Goal: Find specific page/section: Find specific page/section

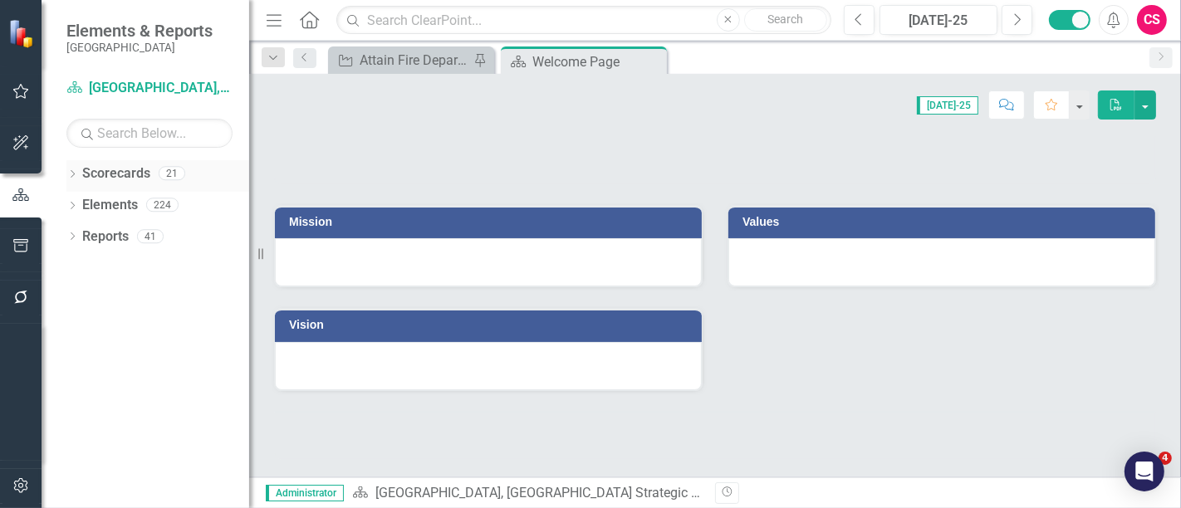
click at [74, 173] on icon at bounding box center [73, 173] width 4 height 7
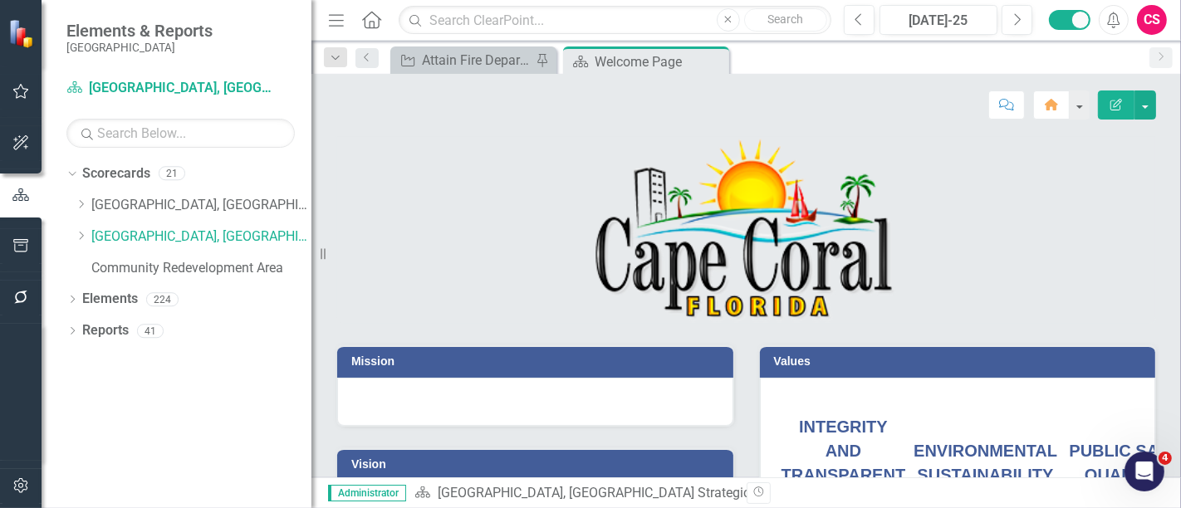
click at [311, 213] on div "Resize" at bounding box center [317, 254] width 13 height 508
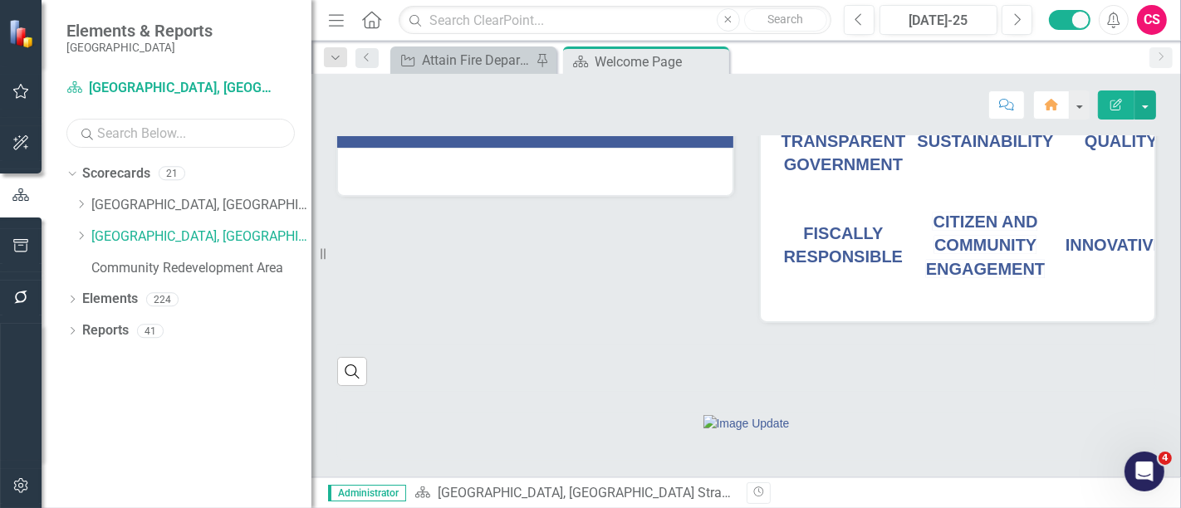
click at [138, 138] on input "text" at bounding box center [180, 133] width 228 height 29
click at [131, 138] on input "hr" at bounding box center [180, 133] width 228 height 29
type input "h"
click at [131, 138] on input "[PERSON_NAME]" at bounding box center [180, 133] width 228 height 29
click at [78, 317] on div "Dropdown Reports 41" at bounding box center [188, 333] width 245 height 32
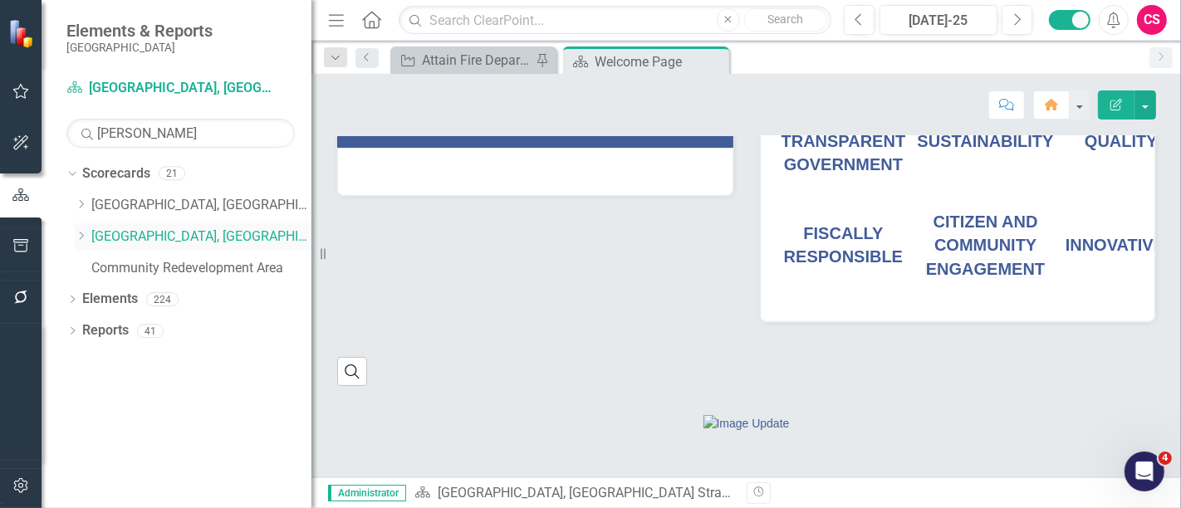
click at [78, 317] on div "Dropdown Reports 41" at bounding box center [188, 333] width 245 height 32
click at [194, 103] on div "Scorecard [GEOGRAPHIC_DATA], [GEOGRAPHIC_DATA] Strategic Plan" at bounding box center [170, 91] width 208 height 32
click at [171, 133] on input "[PERSON_NAME]" at bounding box center [180, 133] width 228 height 29
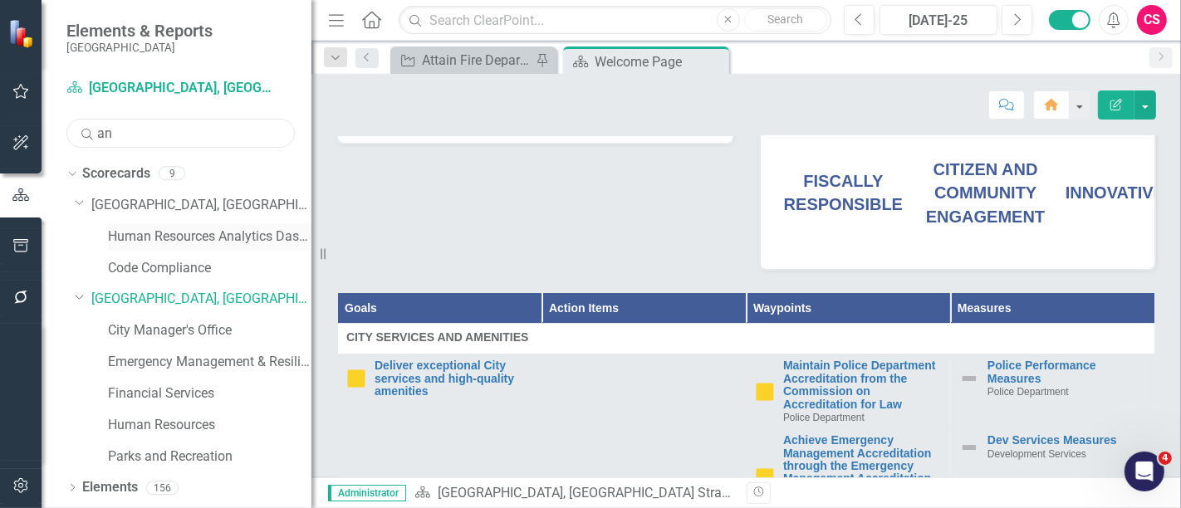
type input "an"
click at [176, 238] on link "Human Resources Analytics Dashboard" at bounding box center [210, 237] width 204 height 19
click at [151, 235] on link "Human Resources Analytics Dashboard" at bounding box center [210, 237] width 204 height 19
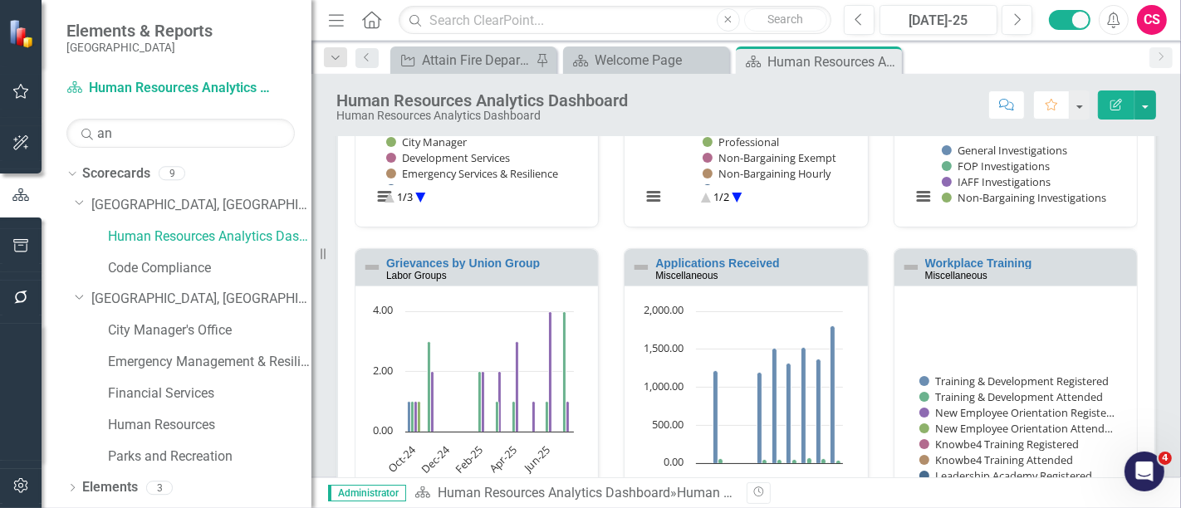
scroll to position [1178, 0]
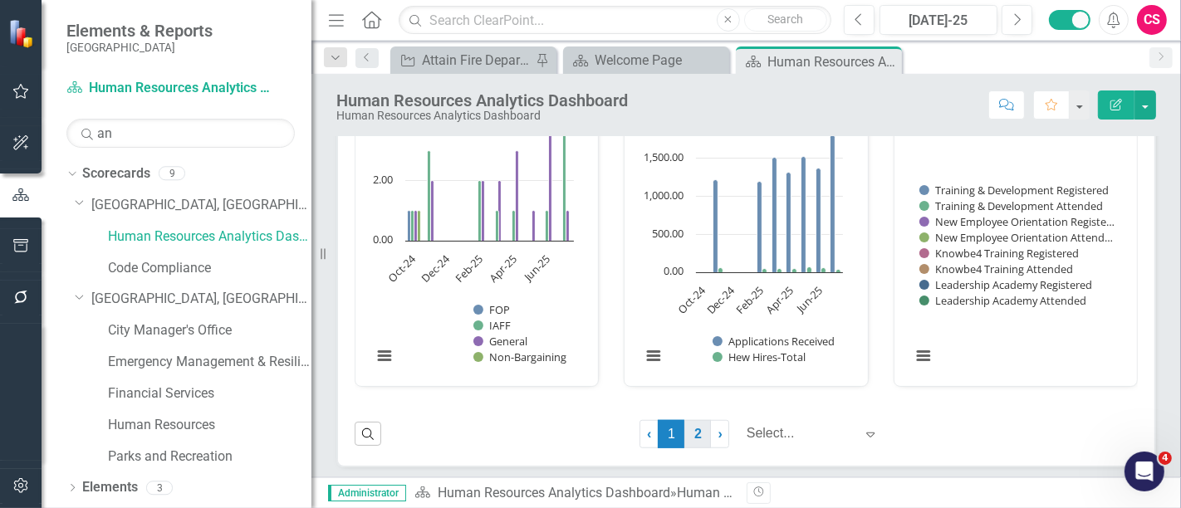
click at [696, 429] on link "2" at bounding box center [697, 434] width 27 height 28
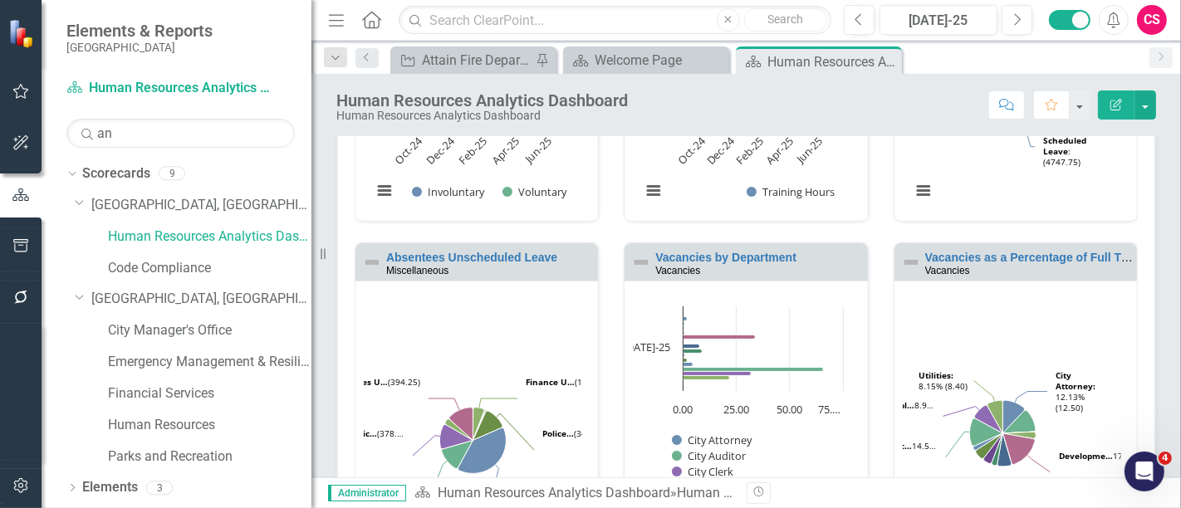
scroll to position [671, 0]
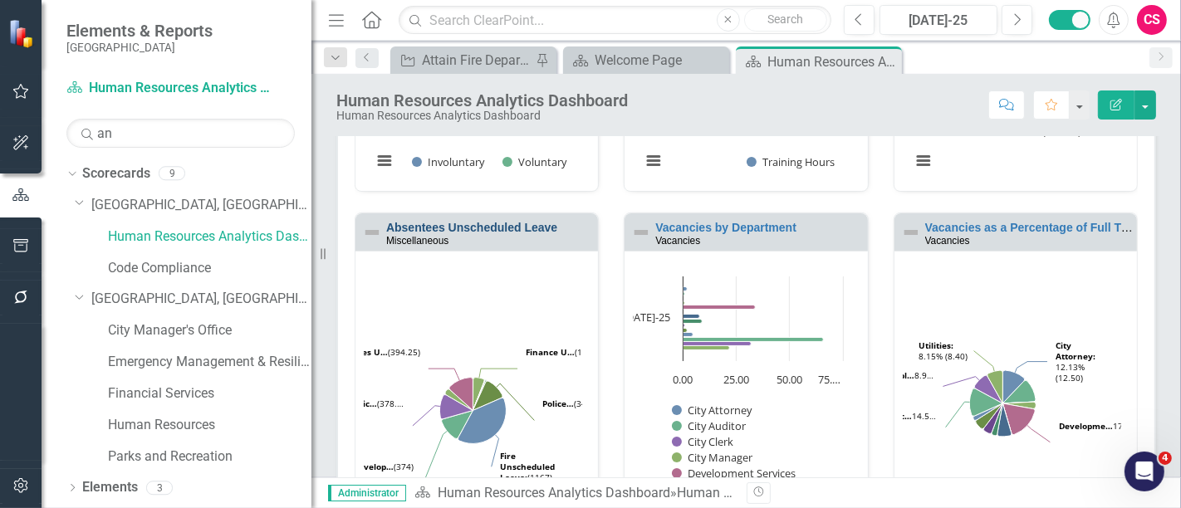
click at [469, 224] on link "Absentees Unscheduled Leave" at bounding box center [471, 227] width 171 height 13
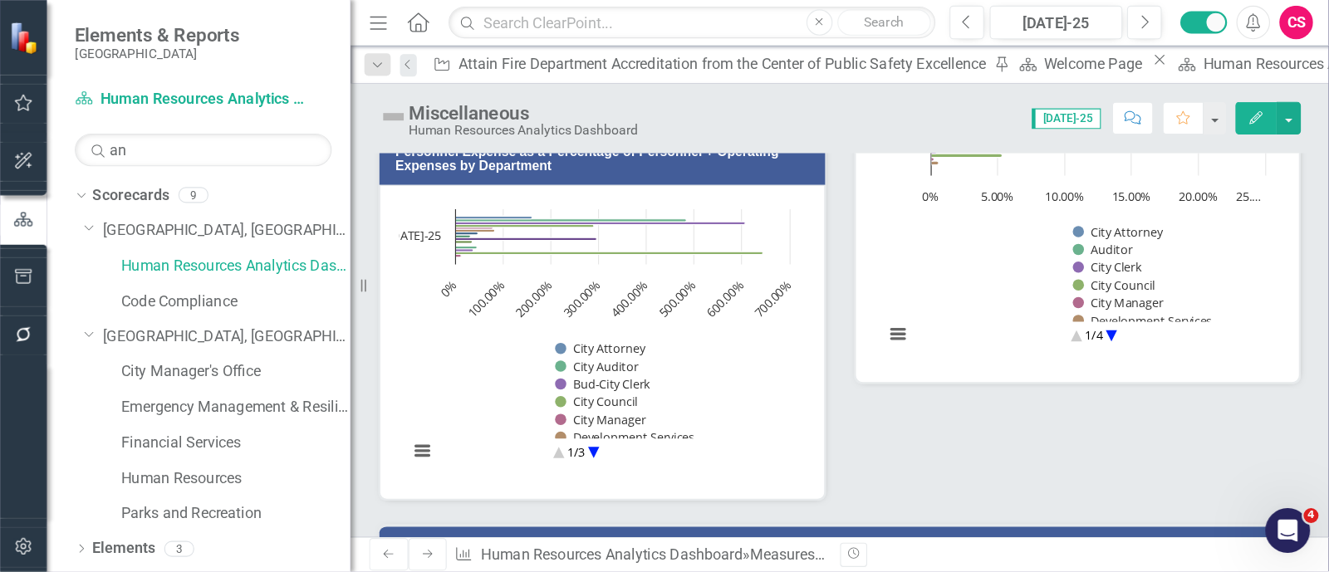
scroll to position [227, 0]
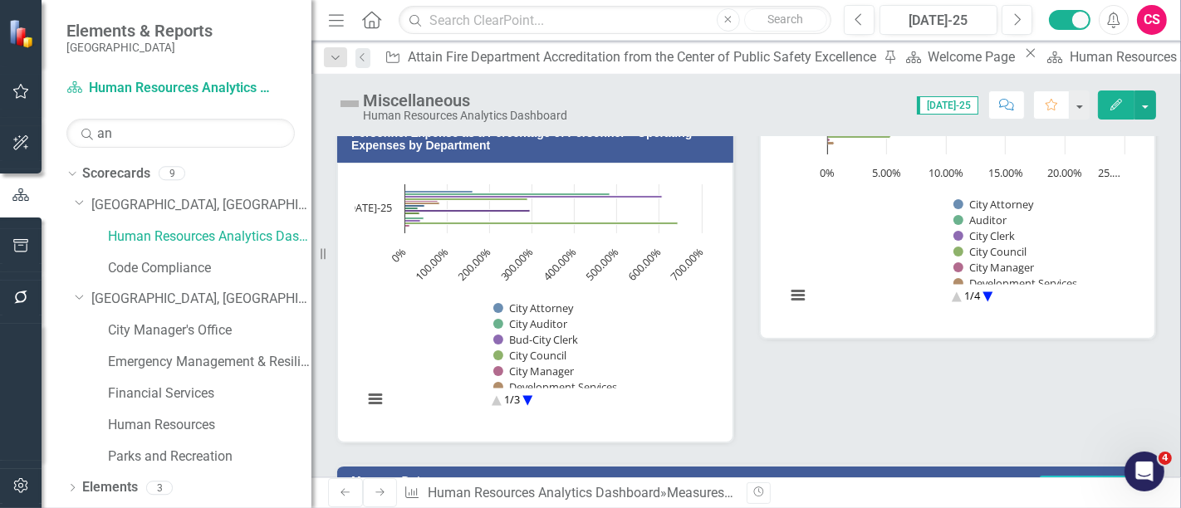
click at [528, 407] on circle "Interactive chart" at bounding box center [528, 400] width 26 height 26
click at [532, 400] on circle "Interactive chart" at bounding box center [528, 400] width 26 height 26
drag, startPoint x: 932, startPoint y: 17, endPoint x: 700, endPoint y: 399, distance: 446.2
click at [700, 399] on rect "Interactive chart" at bounding box center [533, 300] width 356 height 249
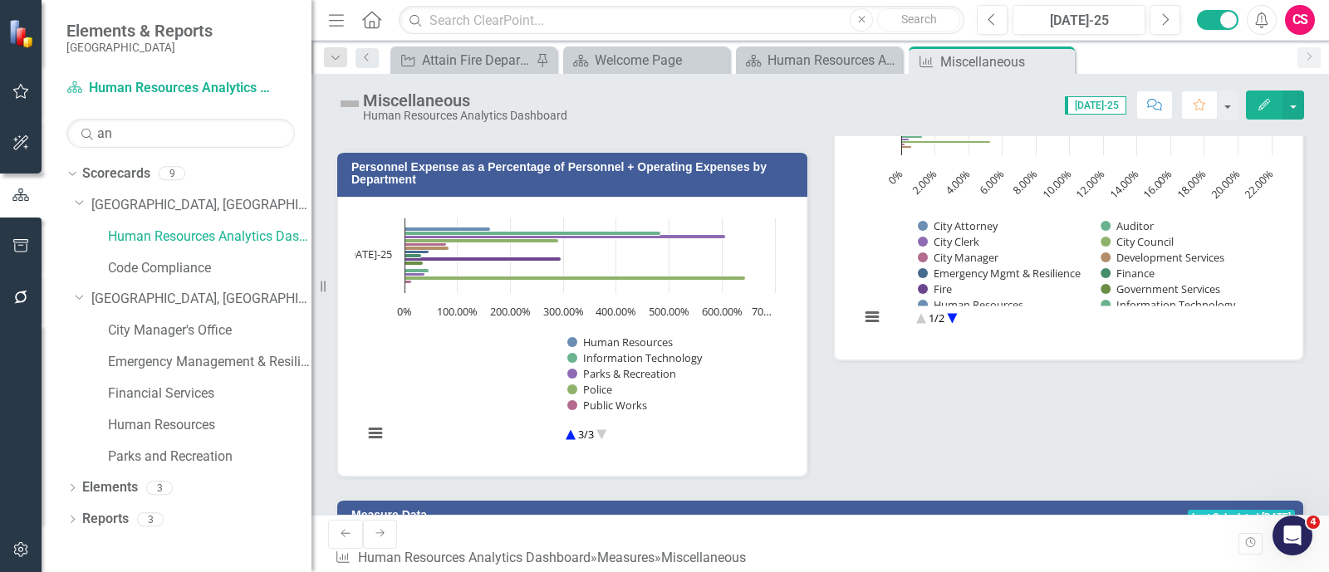
scroll to position [189, 0]
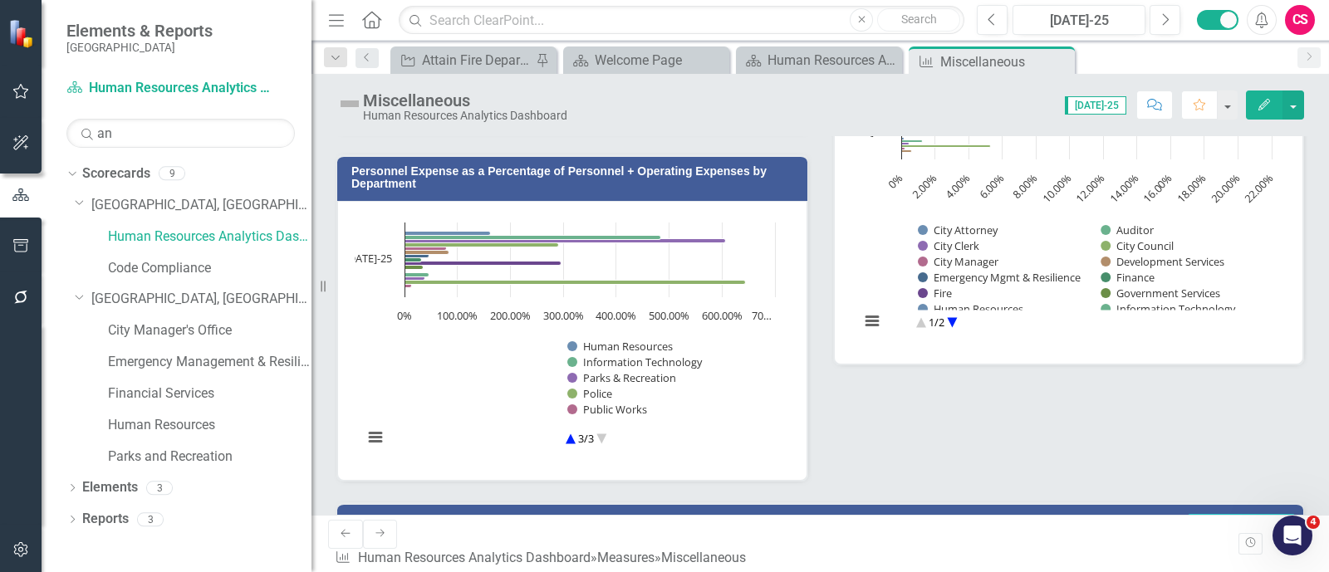
click at [737, 429] on rect "Interactive chart" at bounding box center [569, 338] width 429 height 249
click at [703, 433] on rect "Interactive chart" at bounding box center [569, 338] width 429 height 249
click at [500, 398] on rect "Interactive chart" at bounding box center [569, 338] width 429 height 249
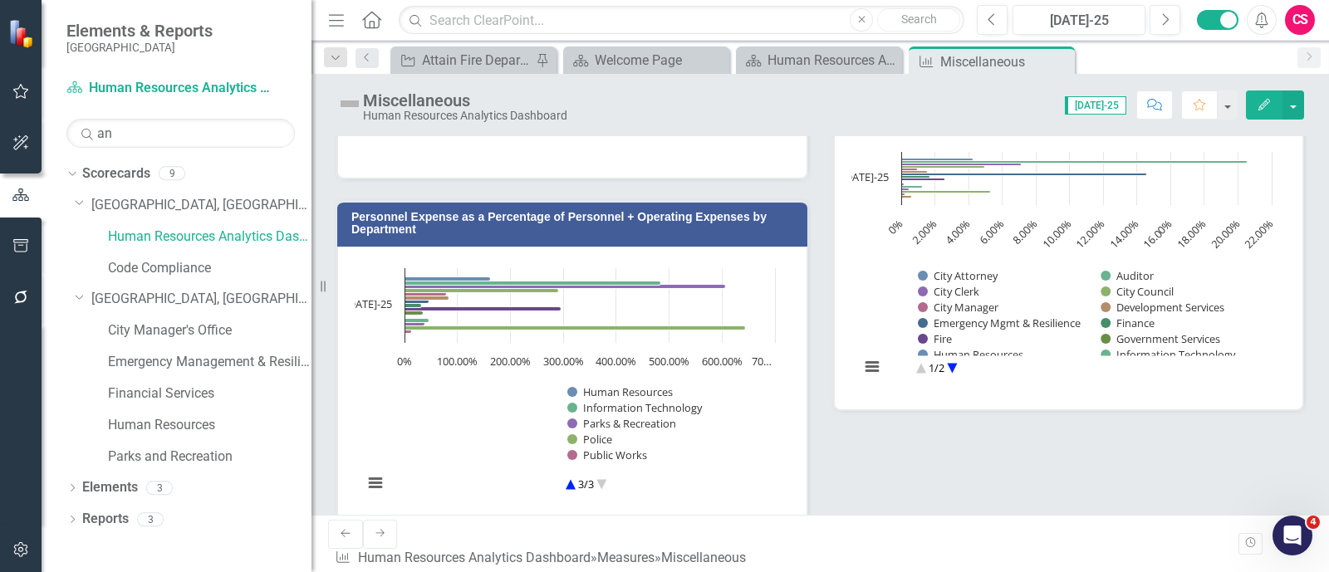
scroll to position [141, 0]
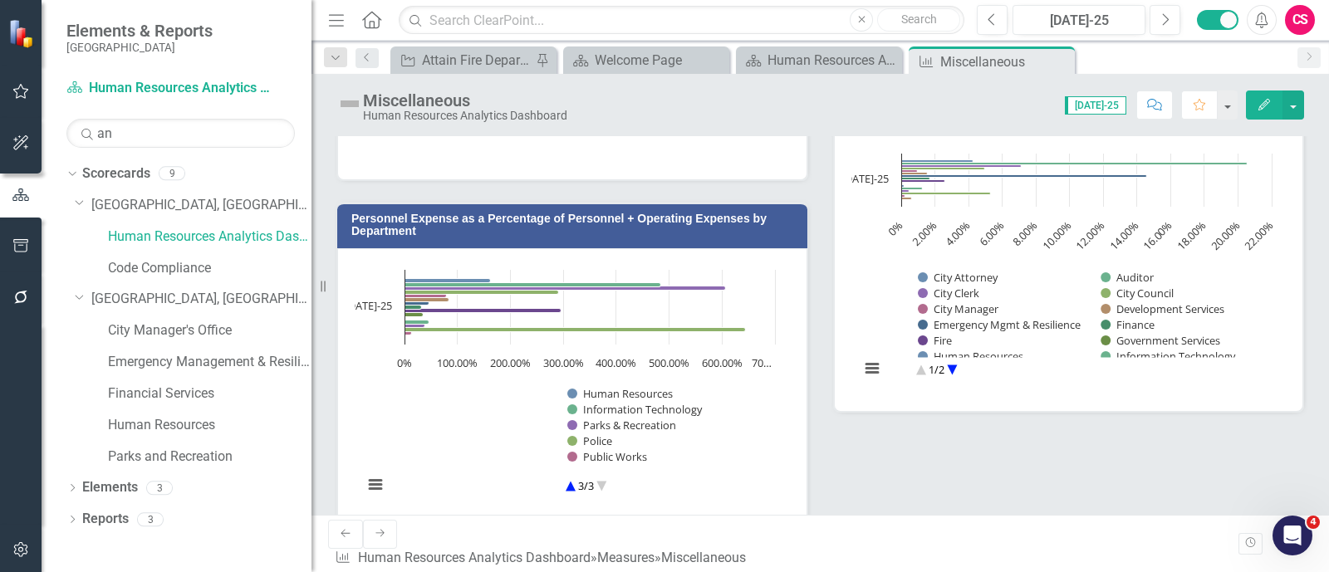
click at [494, 241] on td "Personnel Expense as a Percentage of Personnel + Operating Expenses by Departme…" at bounding box center [575, 227] width 448 height 38
click at [494, 238] on h3 "Personnel Expense as a Percentage of Personnel + Operating Expenses by Departme…" at bounding box center [575, 226] width 448 height 26
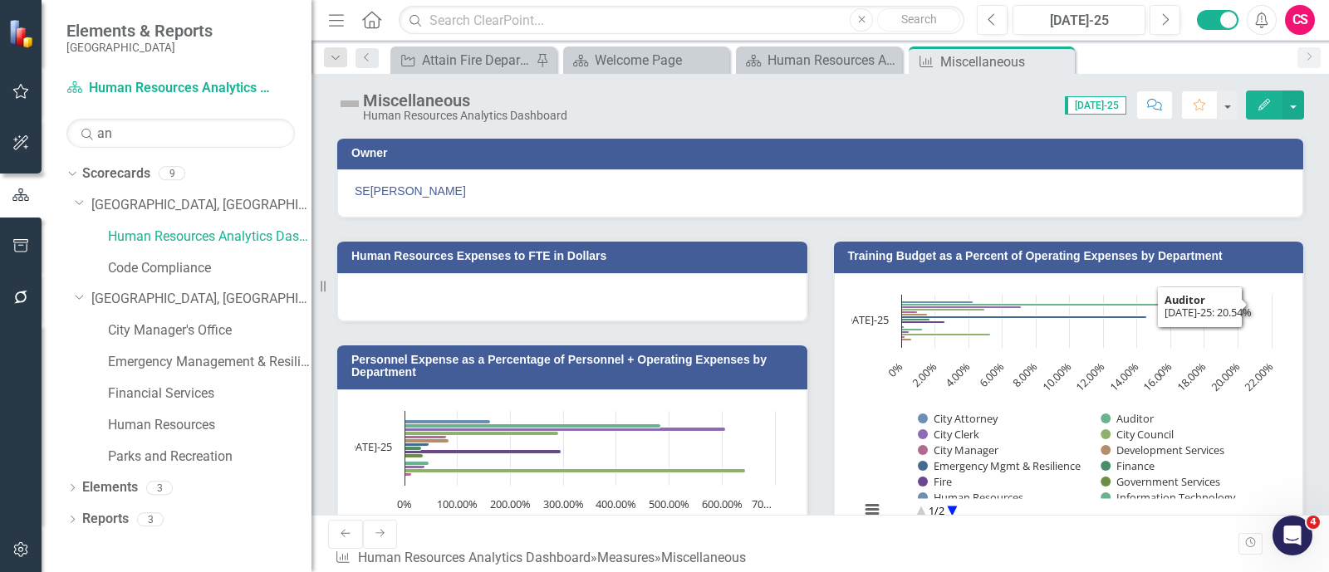
click at [979, 269] on td "Training Budget as a Percent of Operating Expenses by Department" at bounding box center [1072, 258] width 448 height 25
click at [1180, 114] on button "Edit" at bounding box center [1264, 105] width 37 height 29
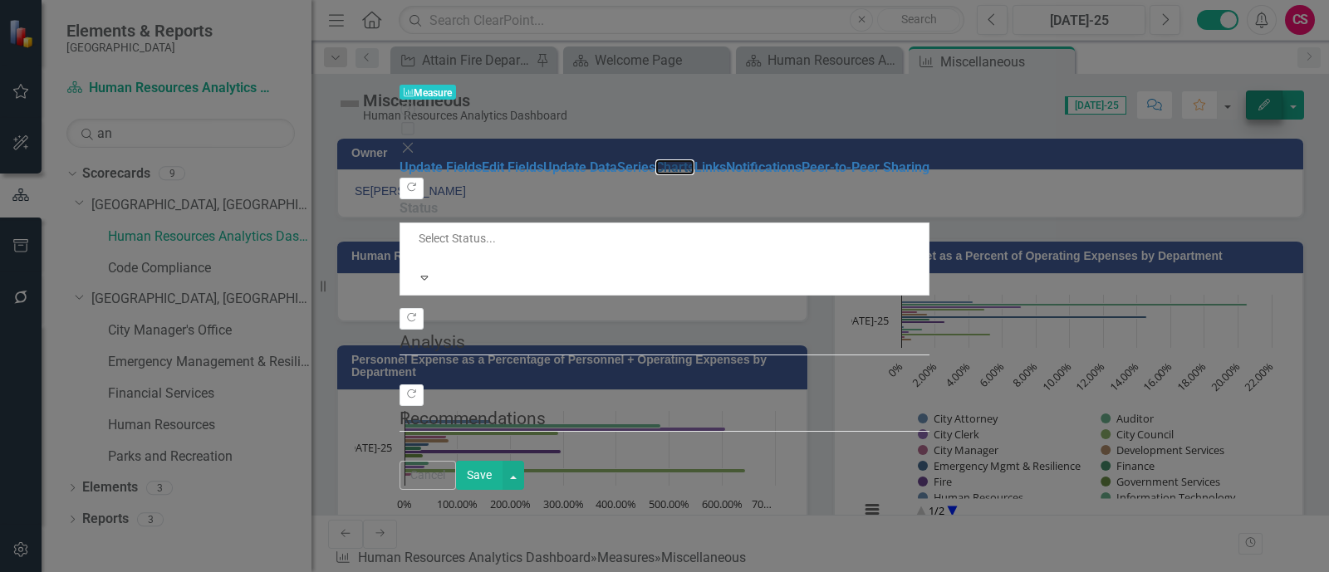
click at [655, 175] on link "Charts" at bounding box center [674, 167] width 39 height 16
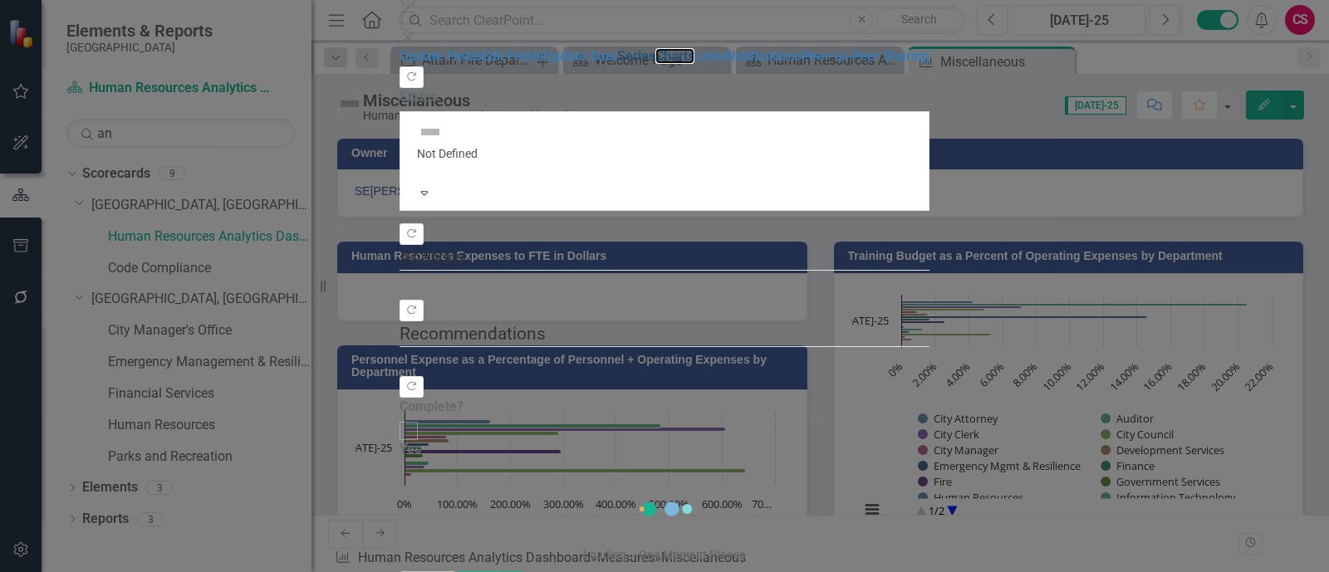
click at [655, 64] on link "Charts" at bounding box center [674, 56] width 39 height 16
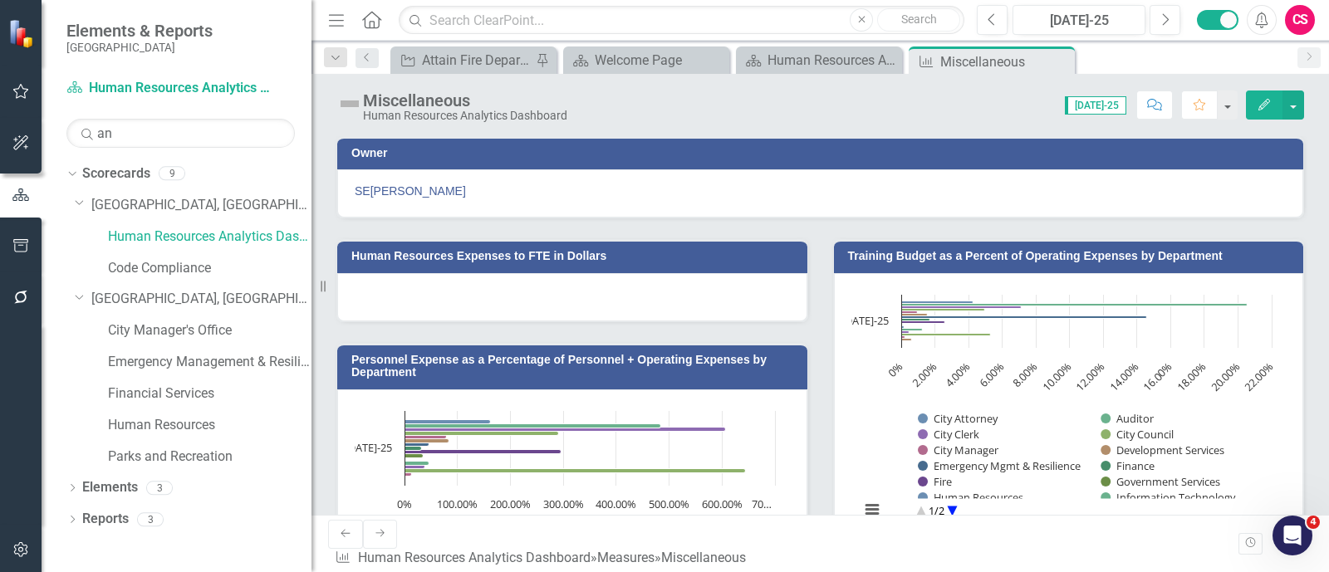
scroll to position [432, 0]
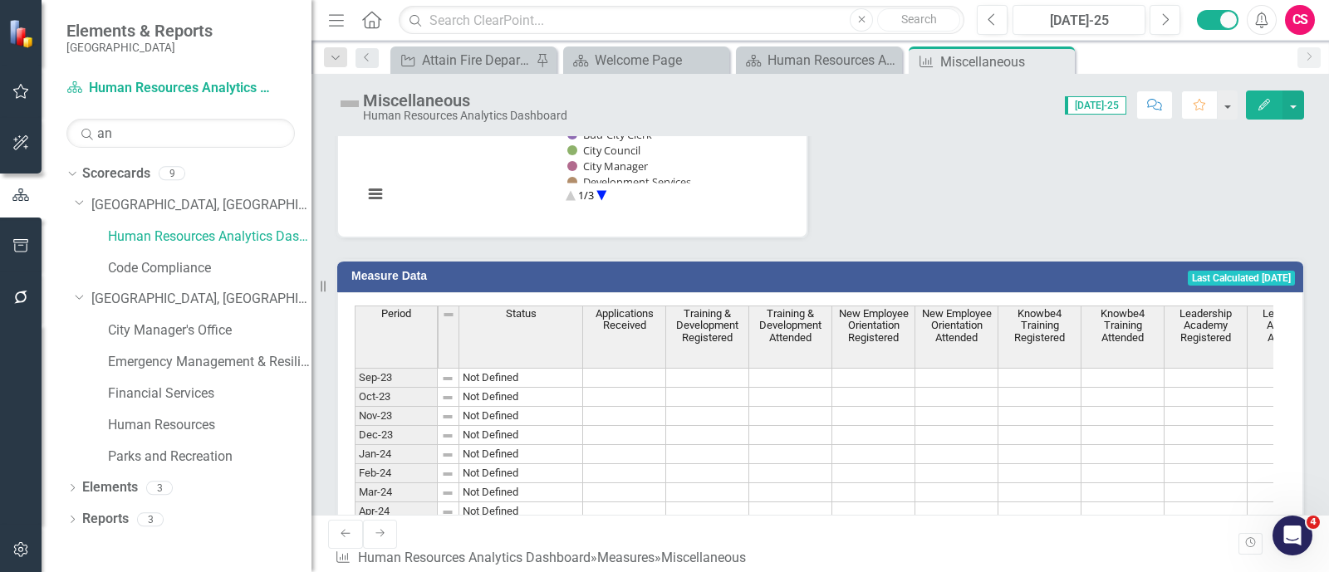
click at [1180, 105] on icon "Edit" at bounding box center [1264, 105] width 15 height 12
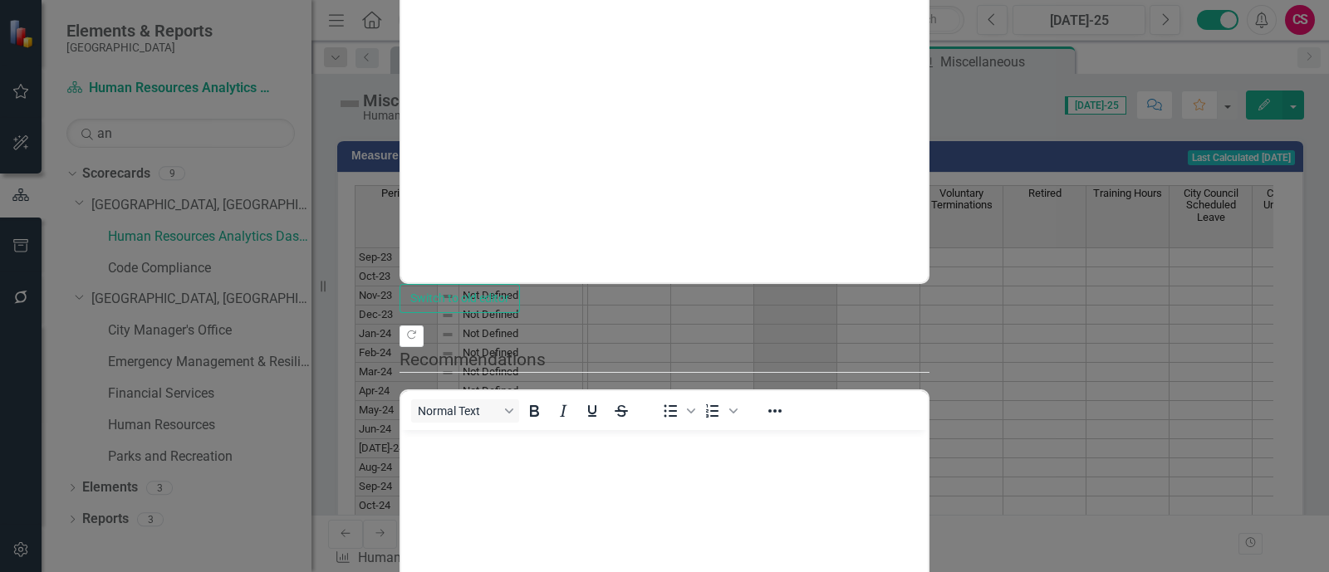
scroll to position [0, 0]
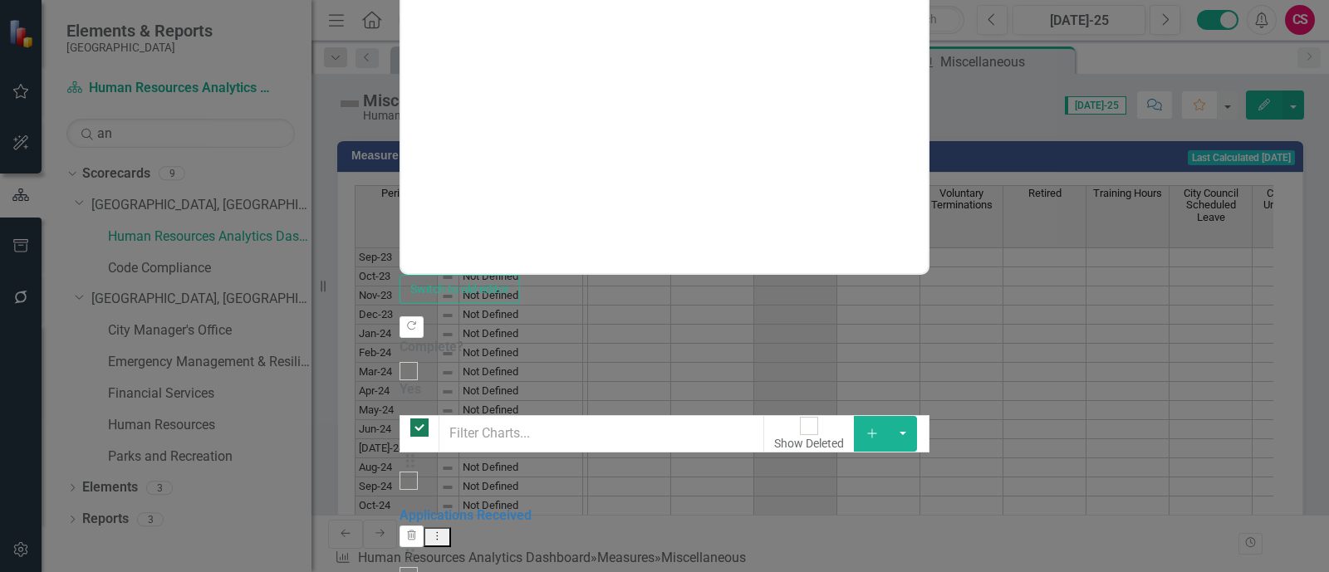
checkbox input "false"
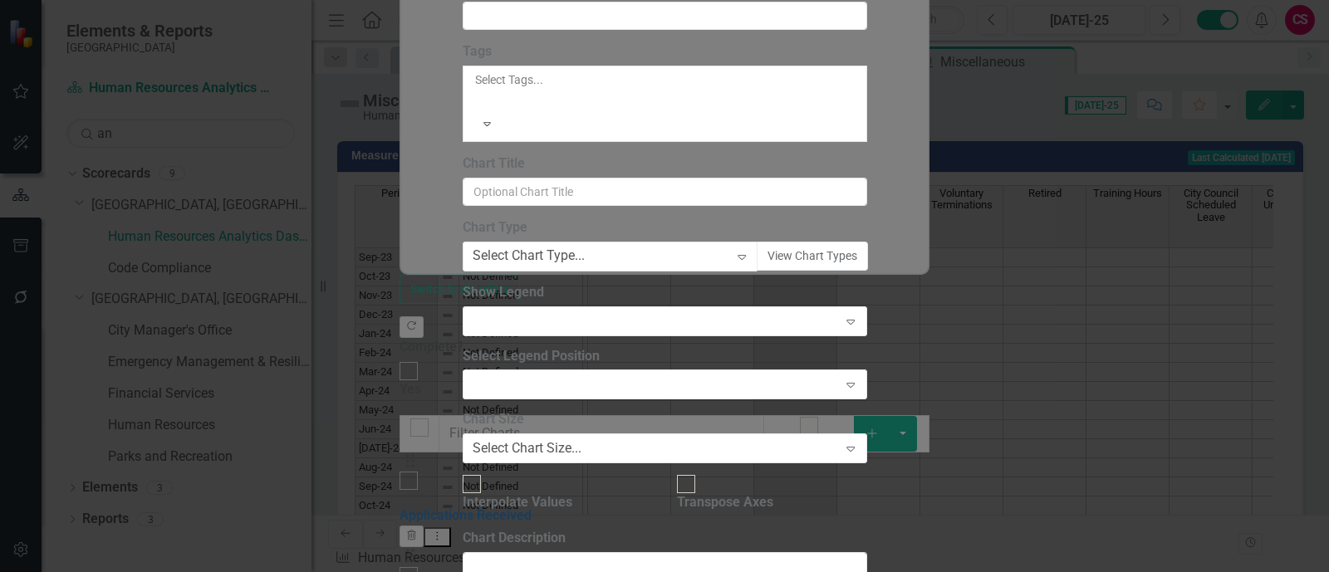
type input "Absentees Scheduled Leave"
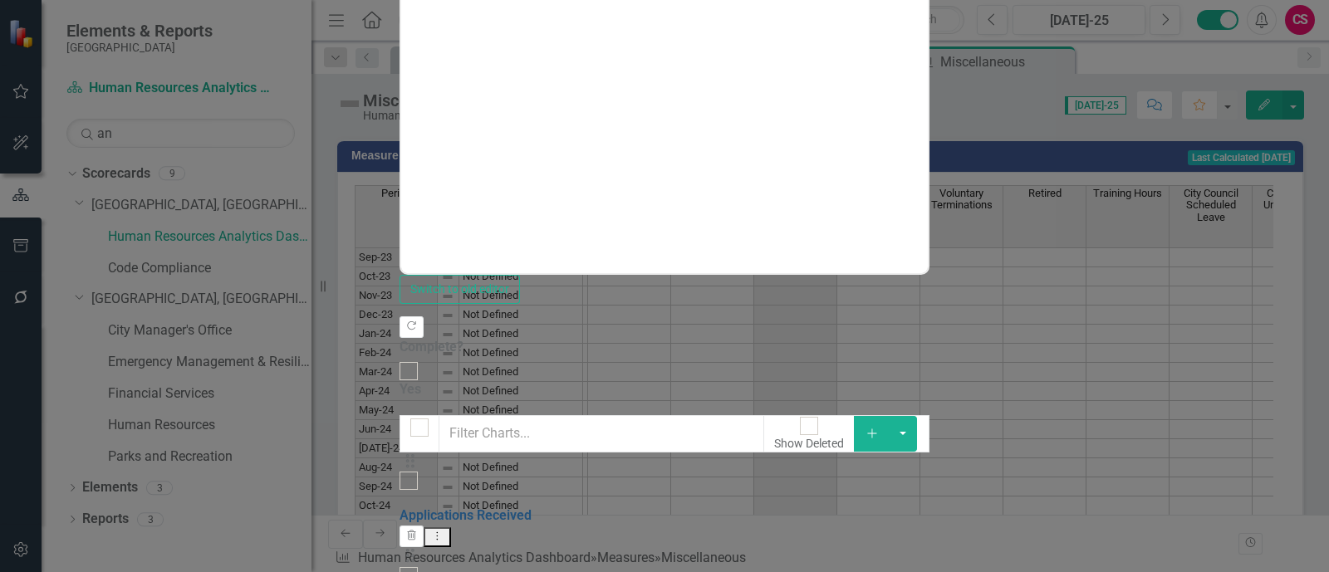
click at [492, 508] on link "Applications Received" at bounding box center [466, 516] width 132 height 16
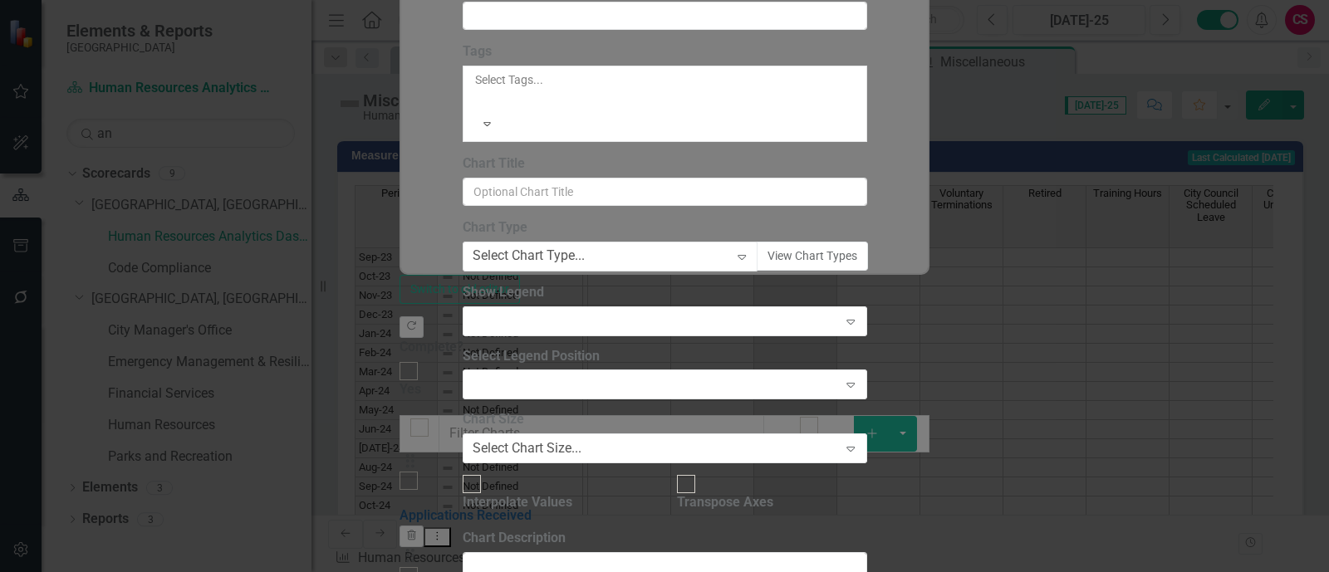
scroll to position [0, 0]
type input "Applications Received"
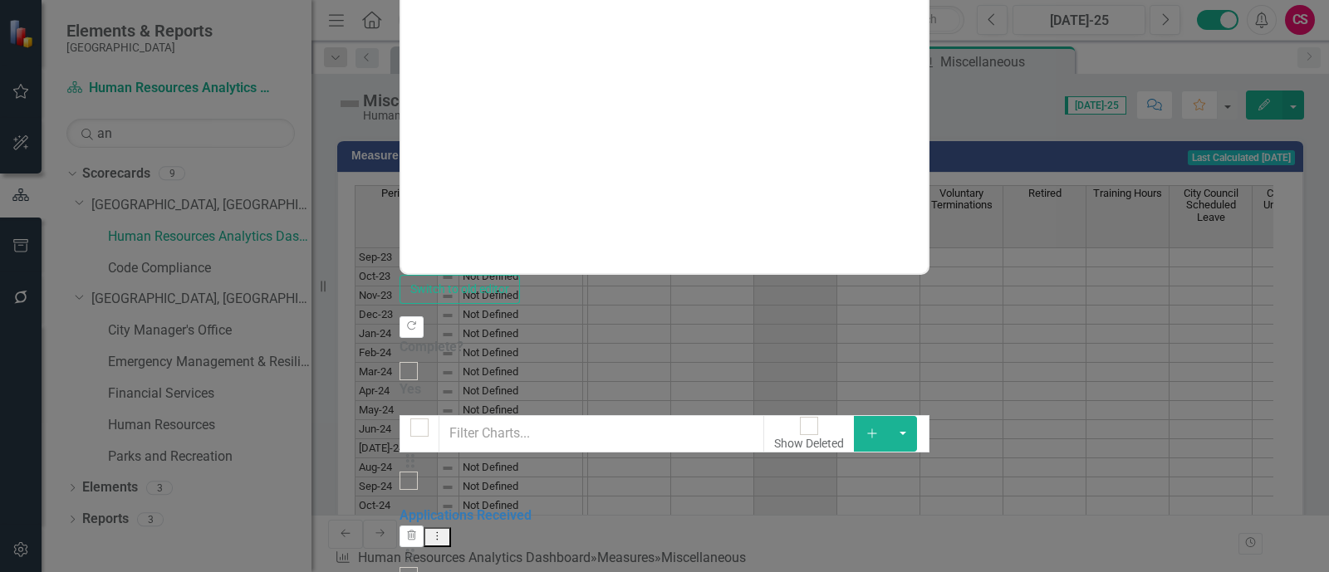
scroll to position [48, 0]
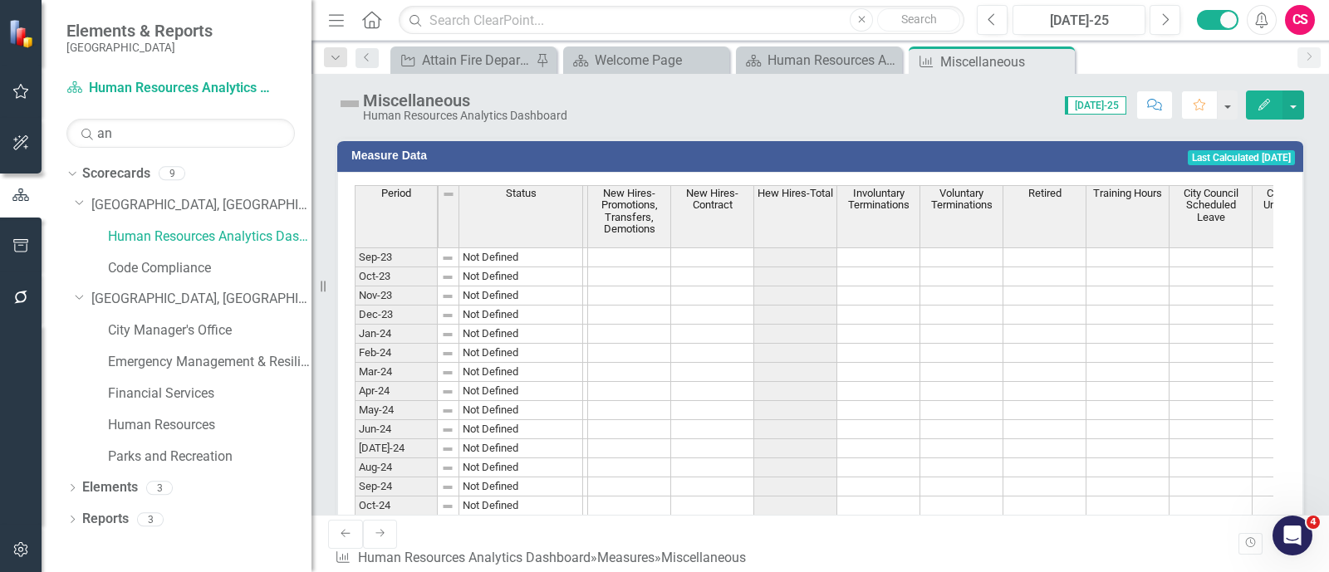
click at [1180, 110] on icon "Edit" at bounding box center [1264, 105] width 15 height 12
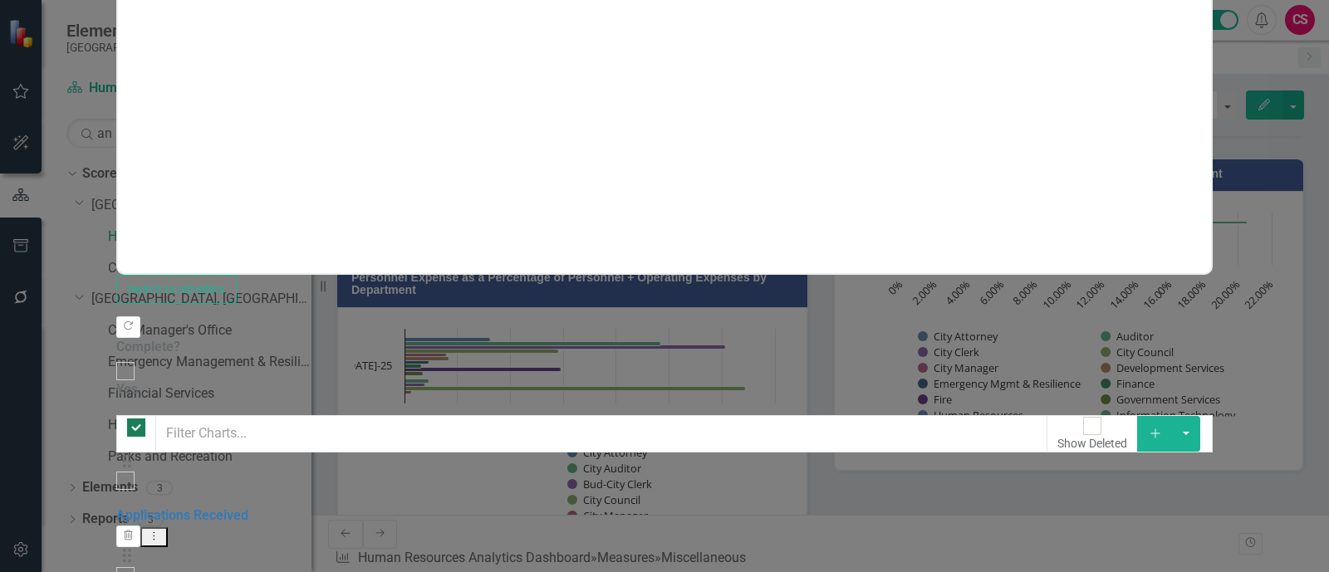
checkbox input "false"
click at [1180, 102] on button "button" at bounding box center [1294, 105] width 22 height 29
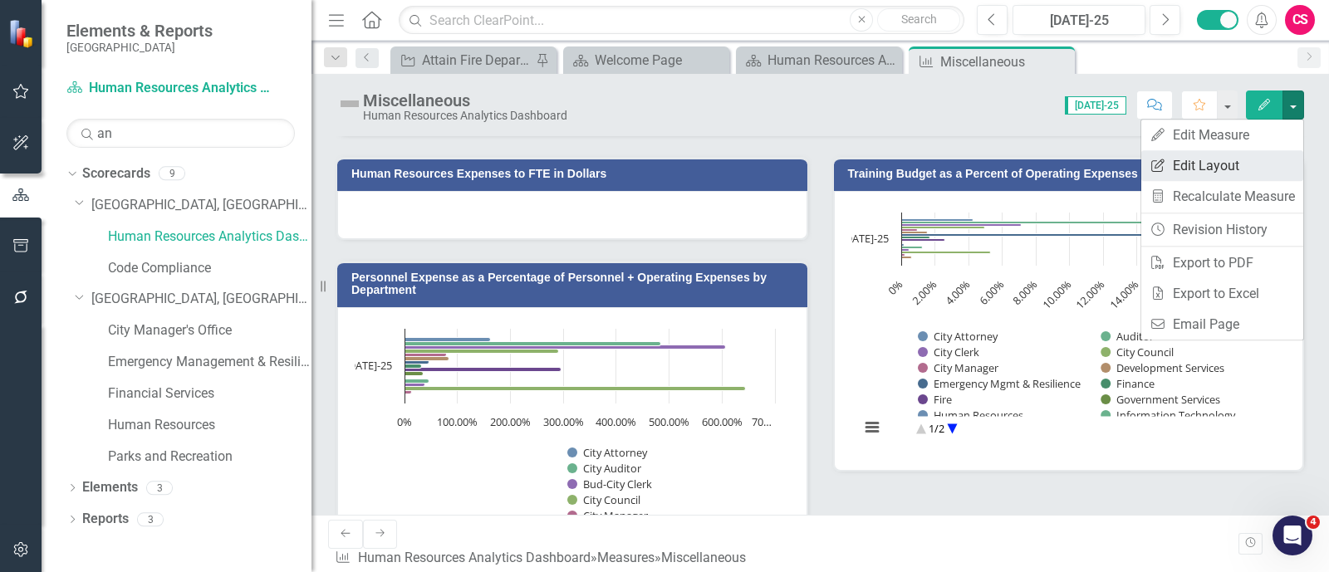
click at [1180, 157] on link "Edit Report Edit Layout" at bounding box center [1222, 165] width 162 height 31
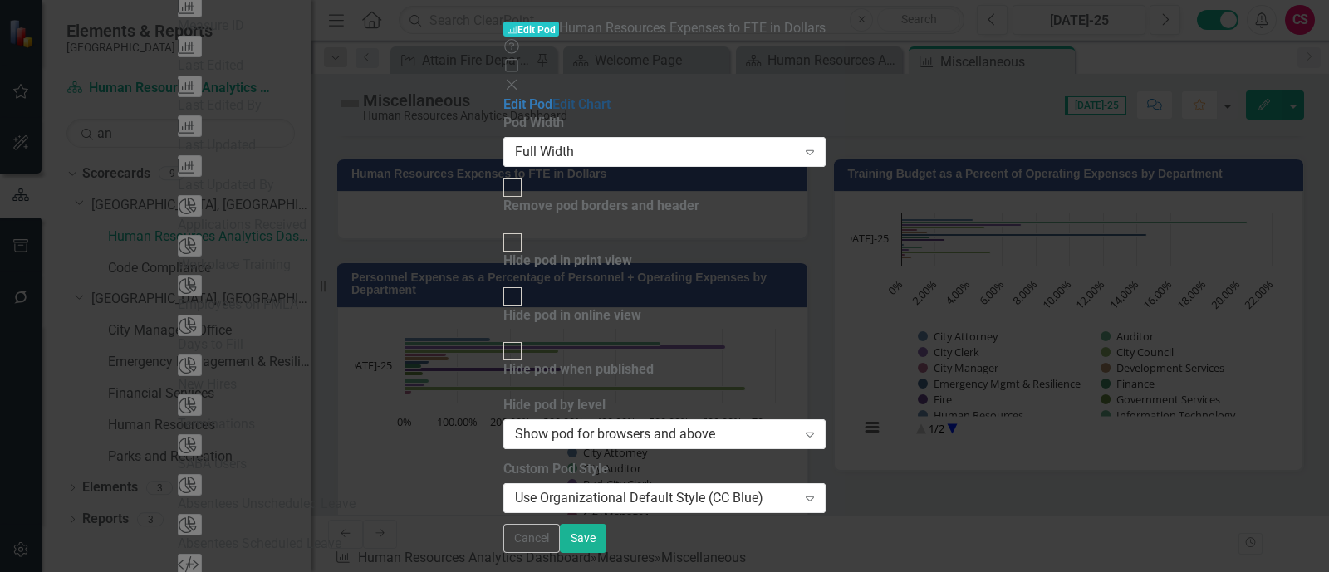
click at [552, 96] on link "Edit Chart" at bounding box center [581, 104] width 58 height 16
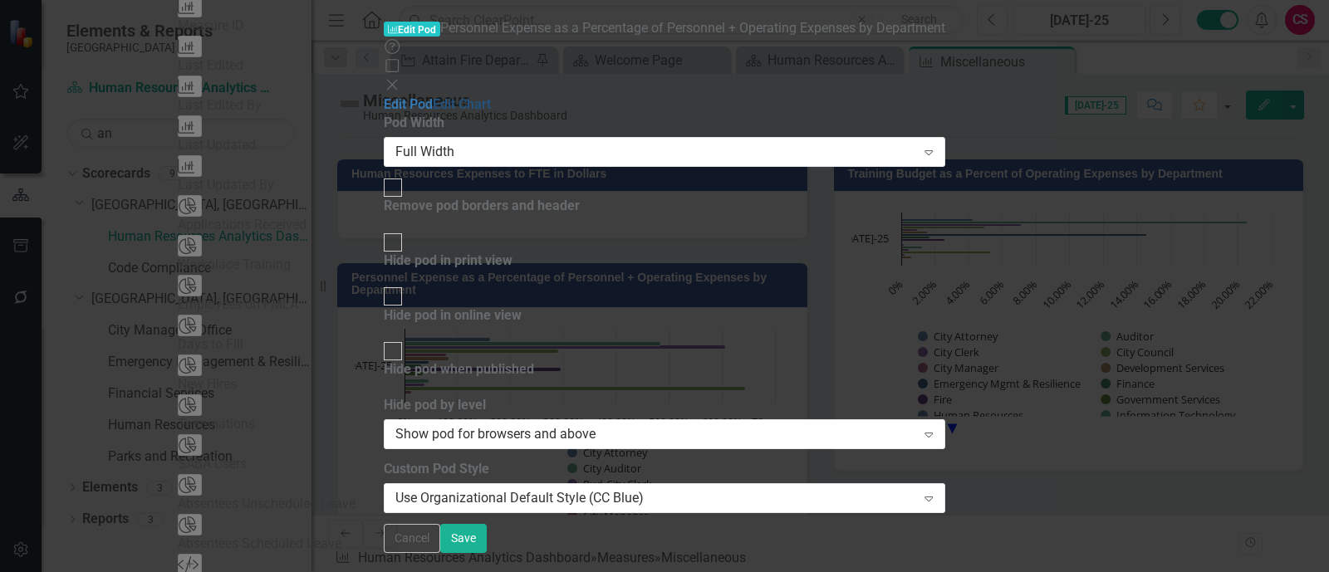
click at [433, 96] on link "Edit Chart" at bounding box center [462, 104] width 58 height 16
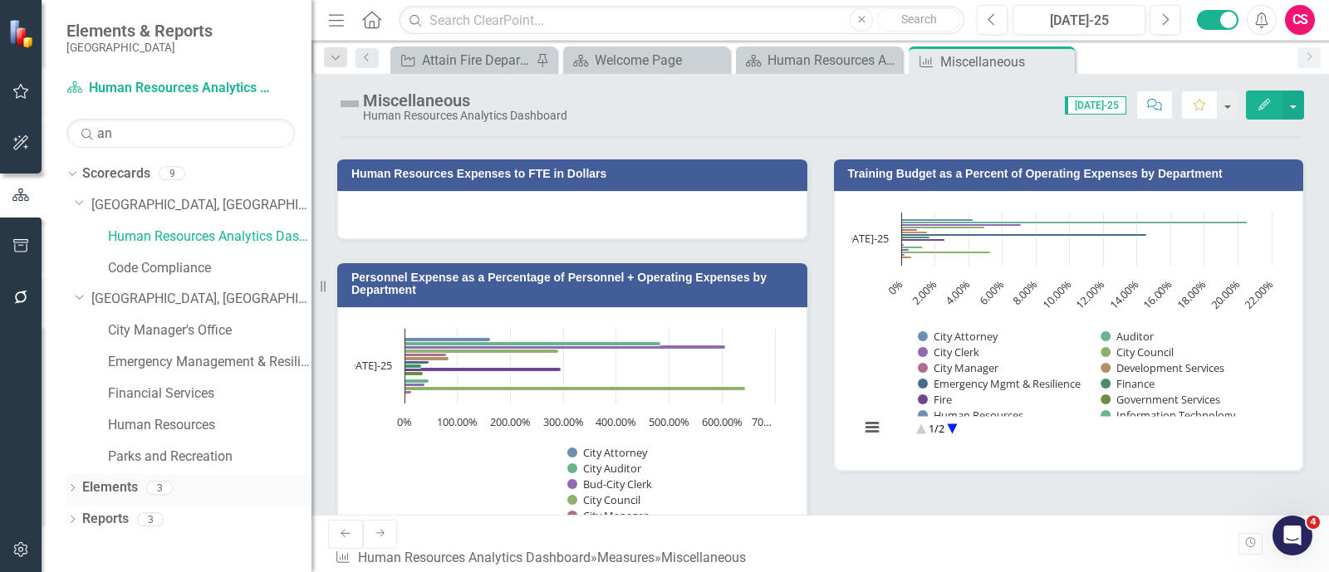
click at [71, 488] on icon "Dropdown" at bounding box center [72, 489] width 12 height 9
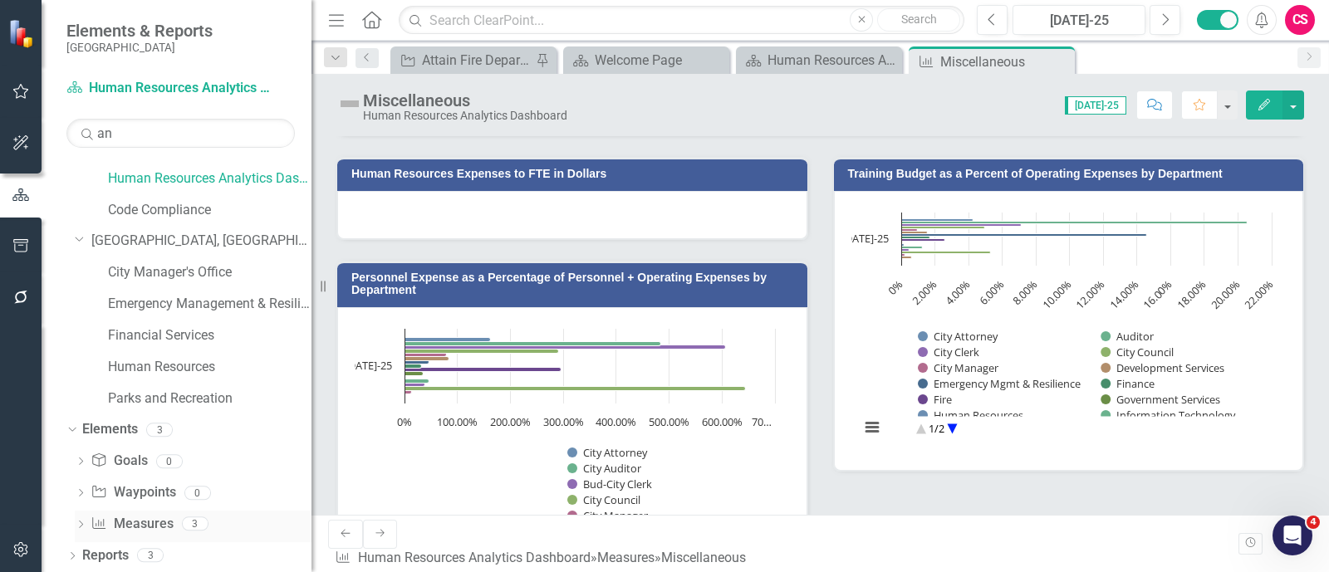
click at [134, 508] on link "Measure Measures" at bounding box center [132, 524] width 82 height 19
